Goal: Transaction & Acquisition: Purchase product/service

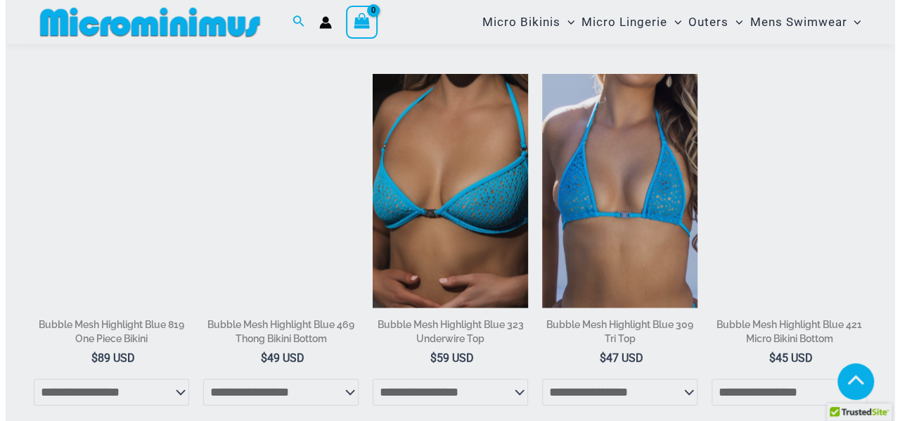
scroll to position [960, 0]
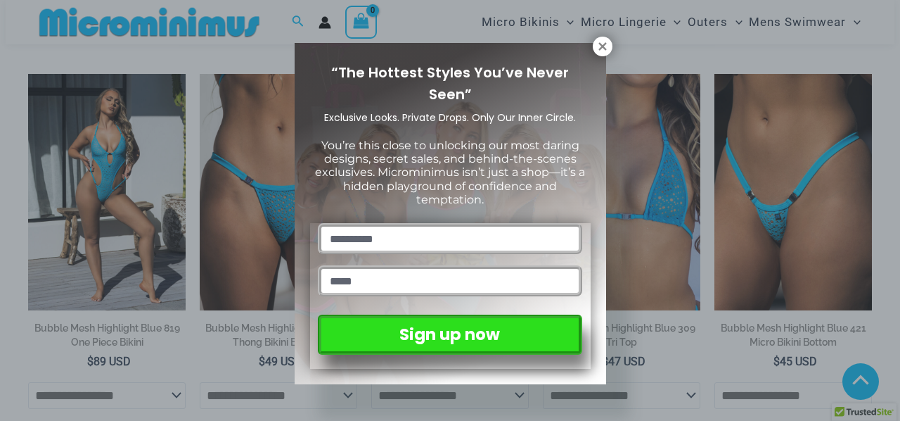
drag, startPoint x: 900, startPoint y: 52, endPoint x: 900, endPoint y: 122, distance: 69.6
click at [889, 122] on html "Skip to content Search for: Search Search Micro Bikinis Menu Toggle Bikini Tops" at bounding box center [450, 100] width 900 height 2120
click at [609, 51] on button at bounding box center [603, 47] width 20 height 20
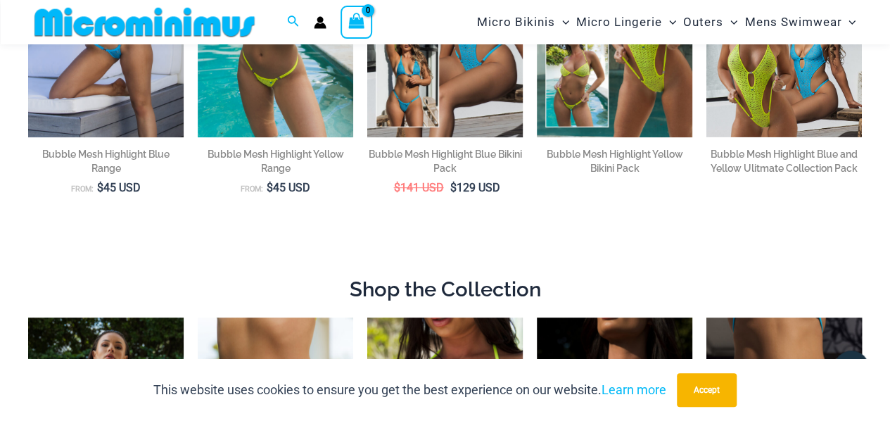
scroll to position [120, 0]
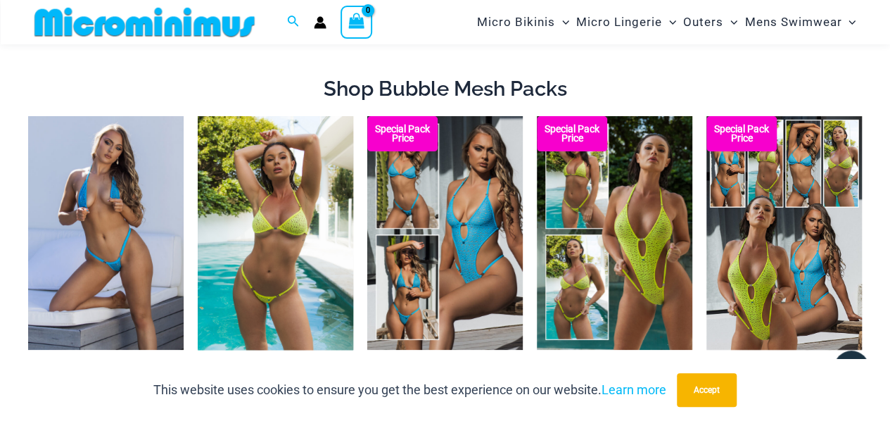
click at [284, 238] on img at bounding box center [275, 233] width 155 height 234
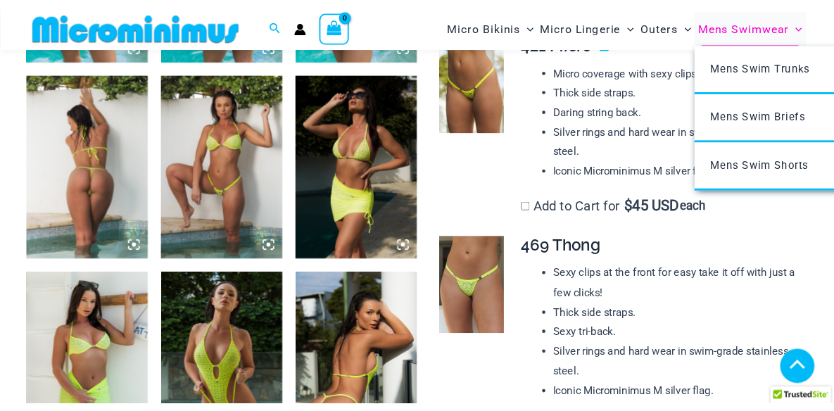
scroll to position [1229, 0]
